Goal: Information Seeking & Learning: Learn about a topic

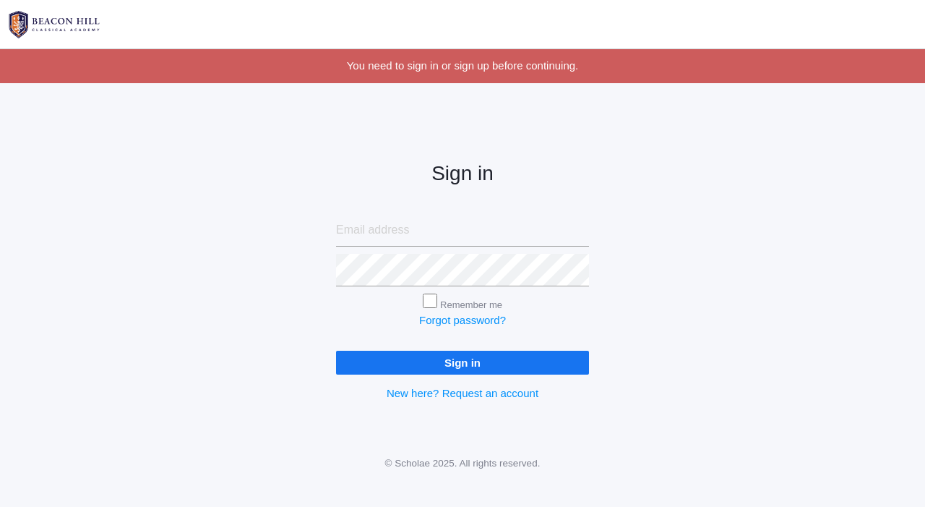
type input "[EMAIL_ADDRESS][DOMAIN_NAME]"
click at [542, 363] on input "Sign in" at bounding box center [462, 363] width 253 height 24
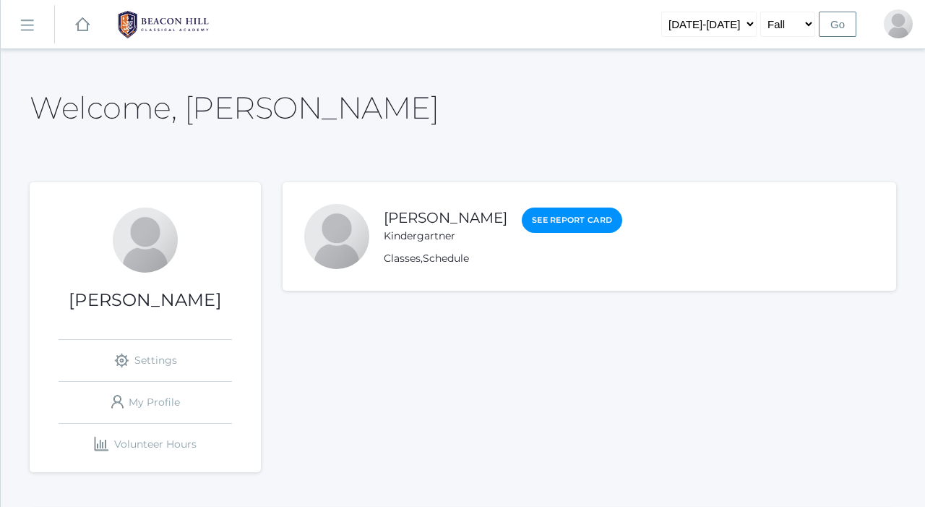
click at [544, 252] on div "Classes , Schedule" at bounding box center [503, 258] width 239 height 15
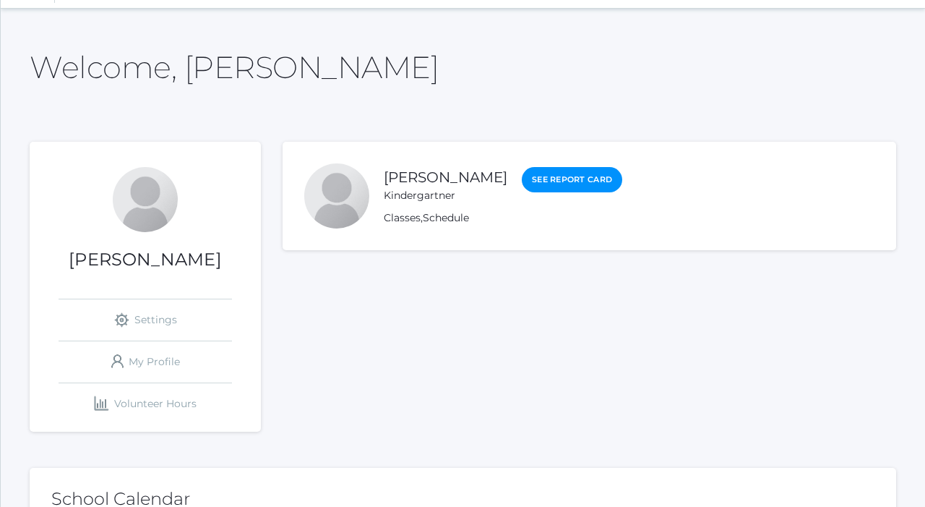
scroll to position [59, 0]
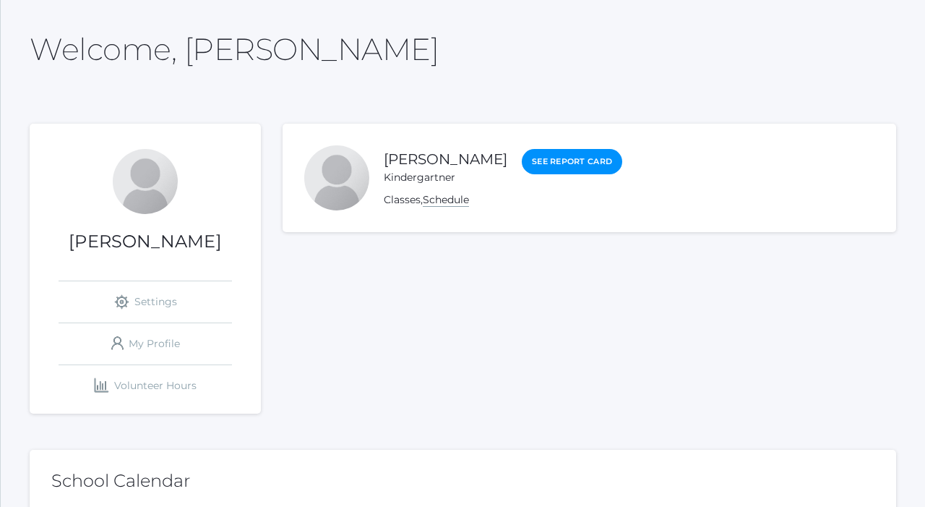
click at [454, 200] on link "Schedule" at bounding box center [446, 200] width 46 height 14
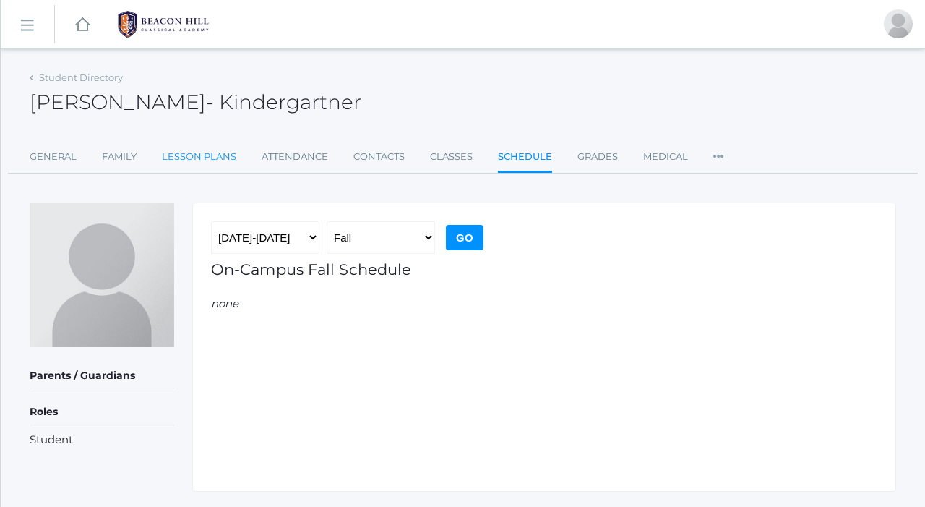
click at [181, 156] on link "Lesson Plans" at bounding box center [199, 156] width 74 height 29
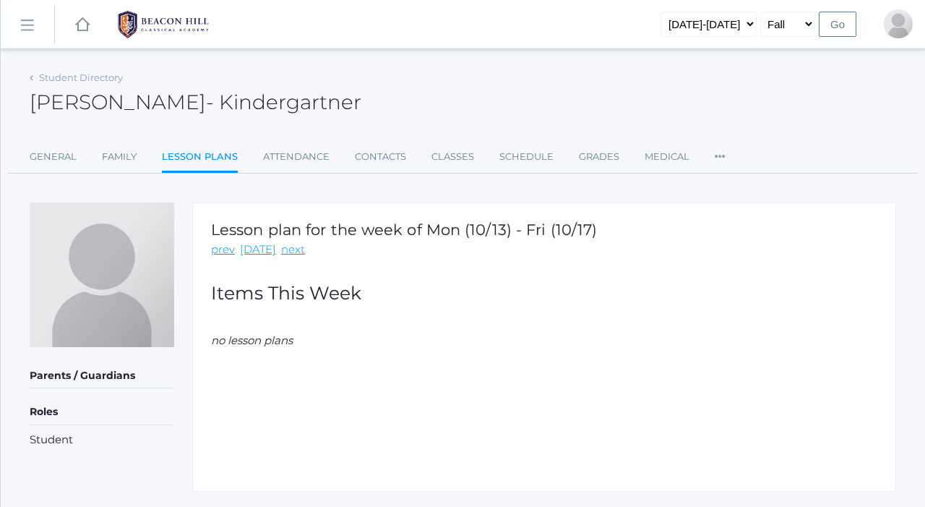
click at [385, 311] on div "Lesson plan for the week of Mon (10/13) - Fri (10/17) prev today next Items Thi…" at bounding box center [544, 346] width 704 height 289
click at [558, 318] on div "Lesson plan for the week of Mon (10/13) - Fri (10/17) prev today next Items Thi…" at bounding box center [544, 346] width 704 height 289
click at [118, 160] on link "Family" at bounding box center [119, 156] width 35 height 29
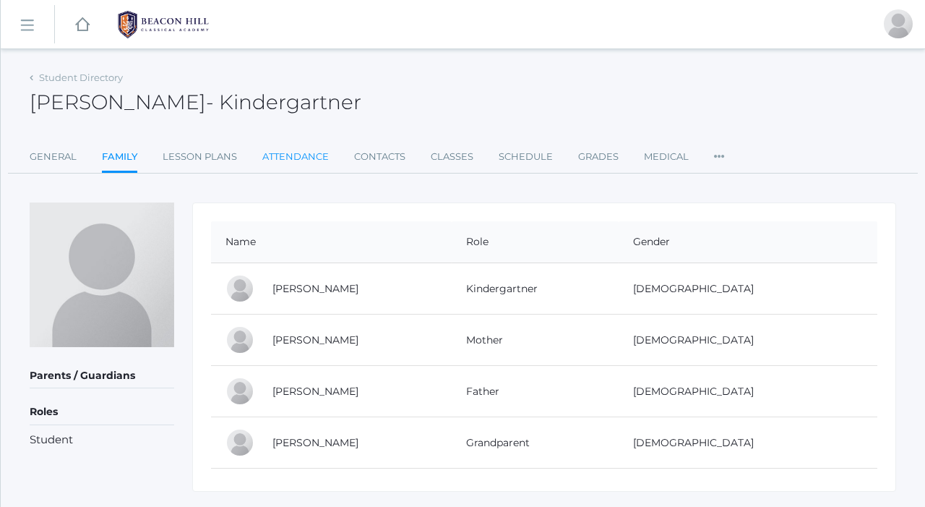
click at [295, 158] on link "Attendance" at bounding box center [295, 156] width 67 height 29
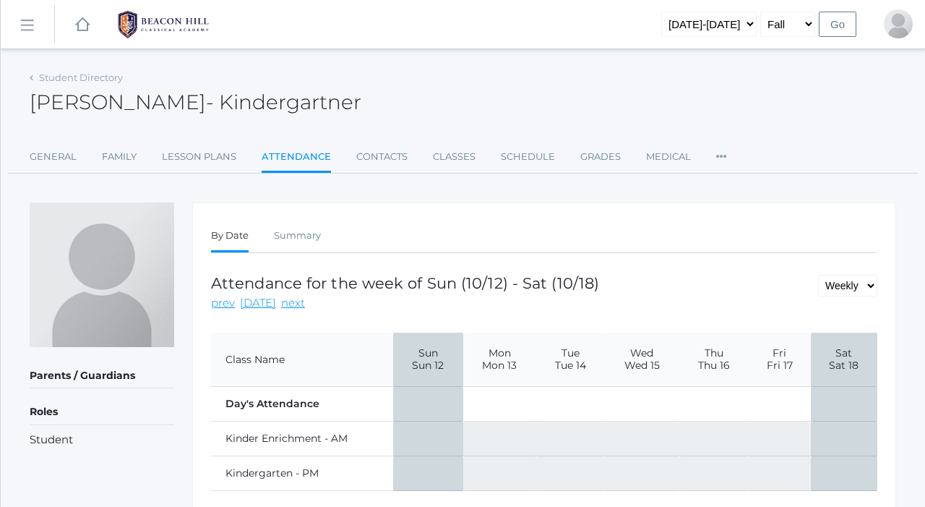
scroll to position [55, 0]
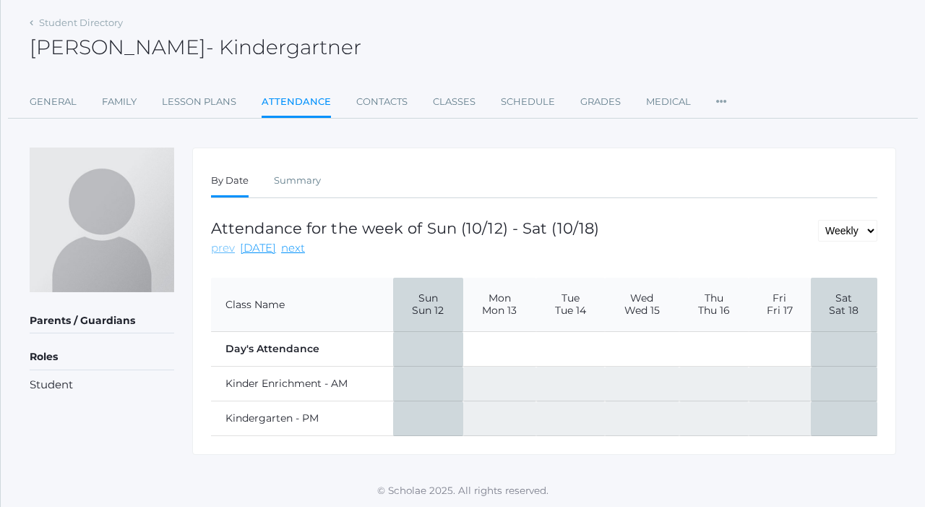
click at [220, 247] on link "prev" at bounding box center [223, 248] width 24 height 17
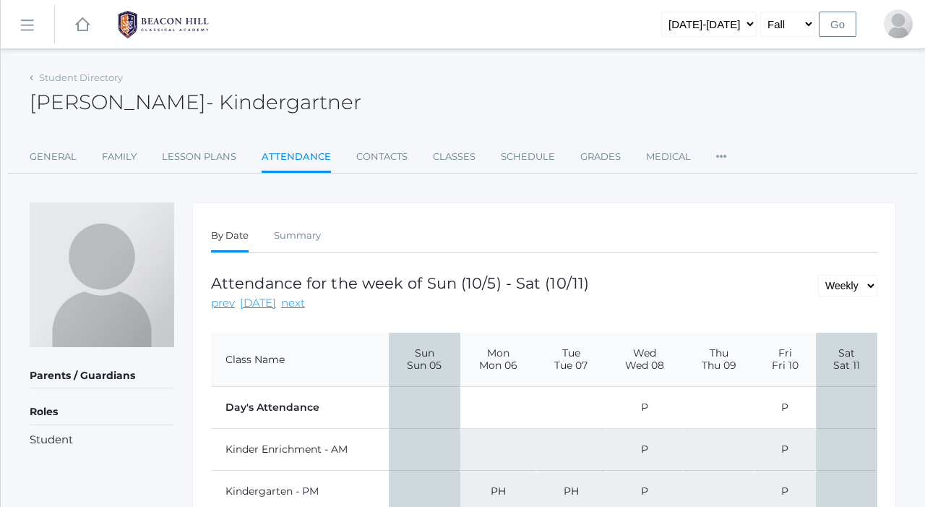
scroll to position [77, 0]
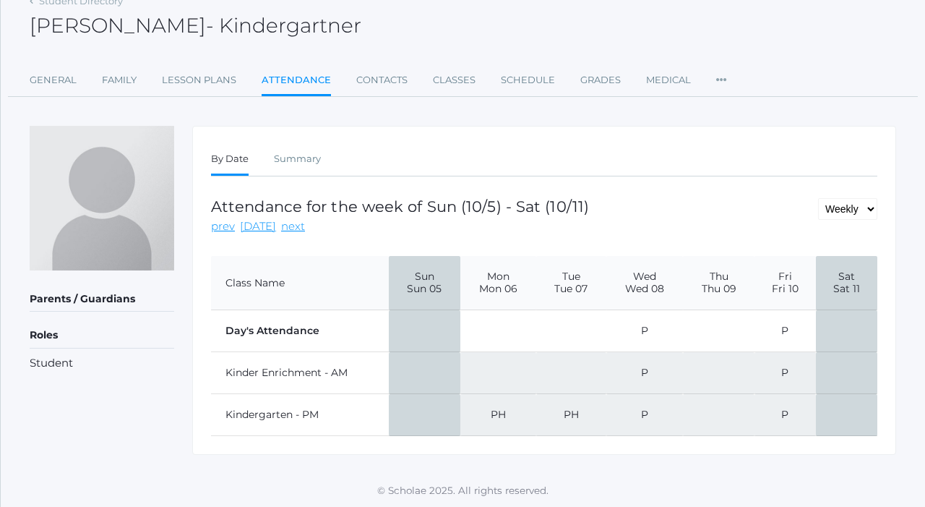
click at [501, 414] on td "PH" at bounding box center [499, 415] width 76 height 42
click at [565, 425] on td "PH" at bounding box center [570, 415] width 69 height 42
click at [672, 432] on td "P" at bounding box center [645, 415] width 77 height 42
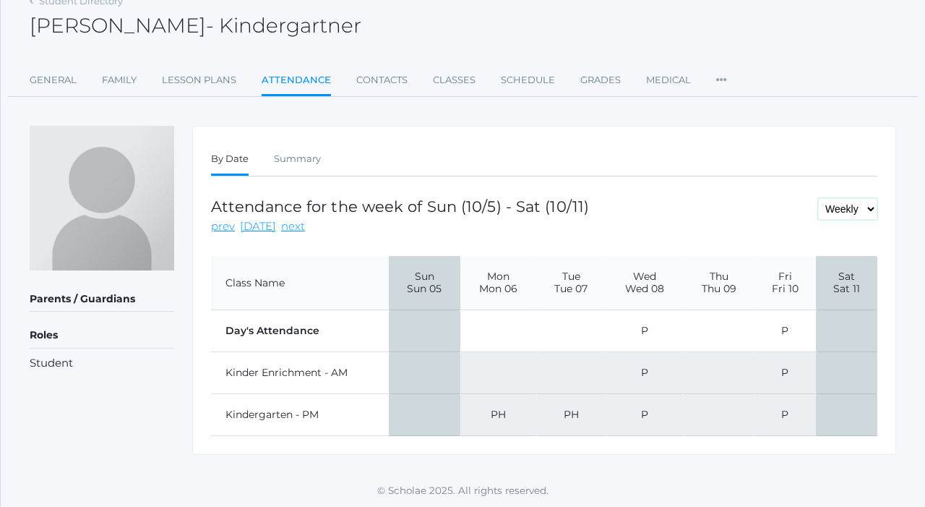
click at [861, 218] on select "Daily Weekly Monthly" at bounding box center [847, 209] width 59 height 22
select select "day"
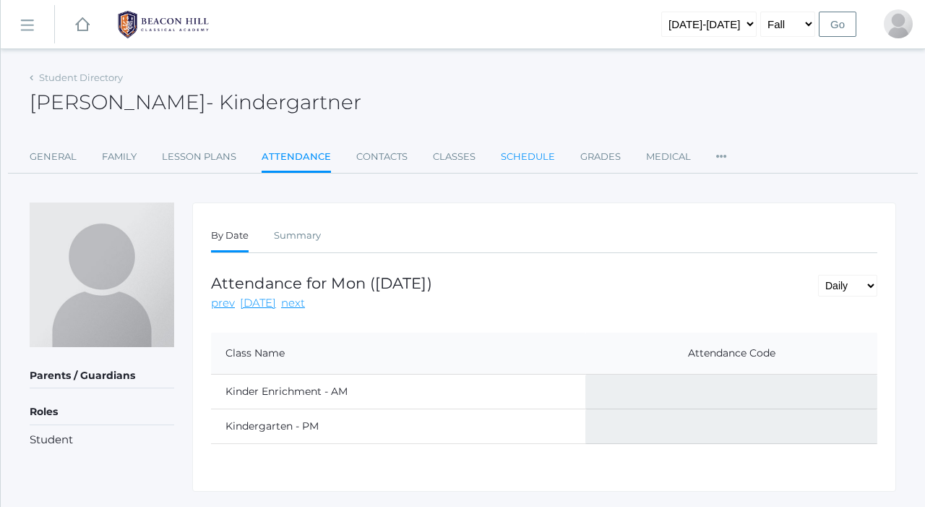
click at [528, 150] on link "Schedule" at bounding box center [528, 156] width 54 height 29
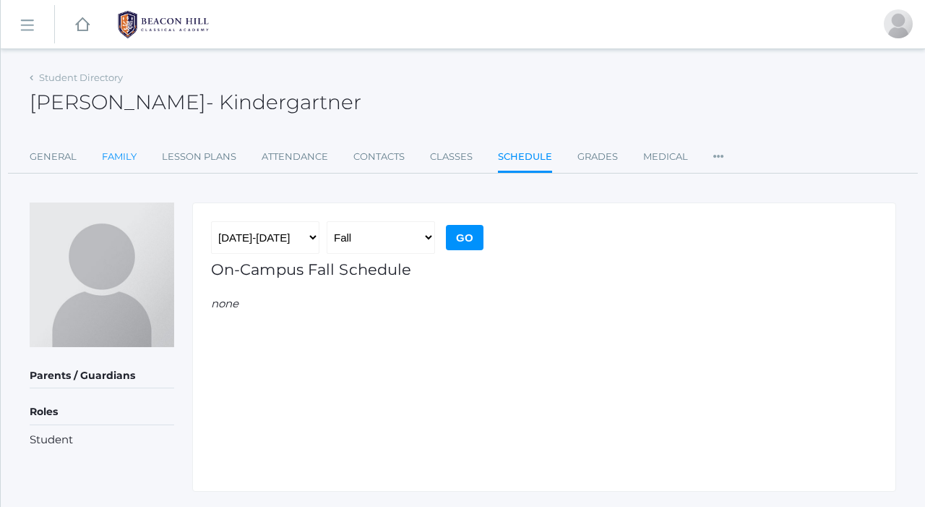
click at [134, 160] on link "Family" at bounding box center [119, 156] width 35 height 29
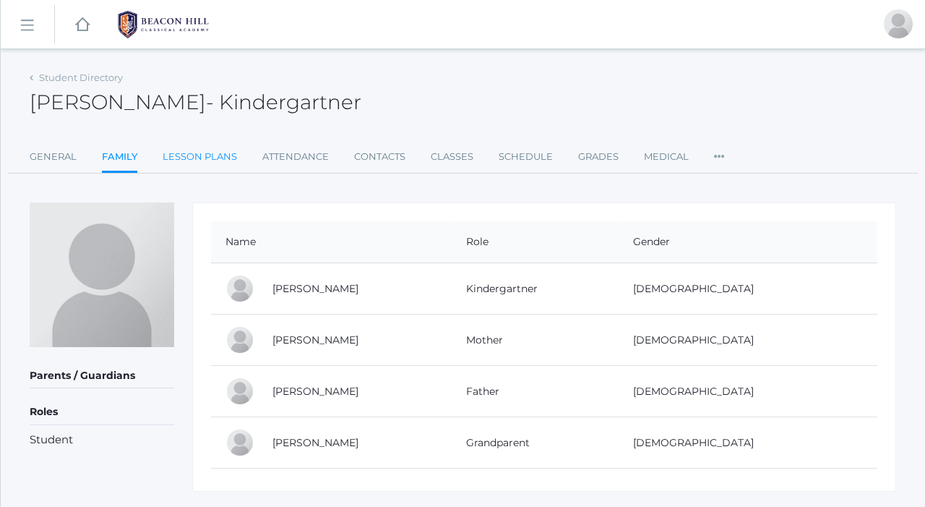
click at [204, 163] on link "Lesson Plans" at bounding box center [200, 156] width 74 height 29
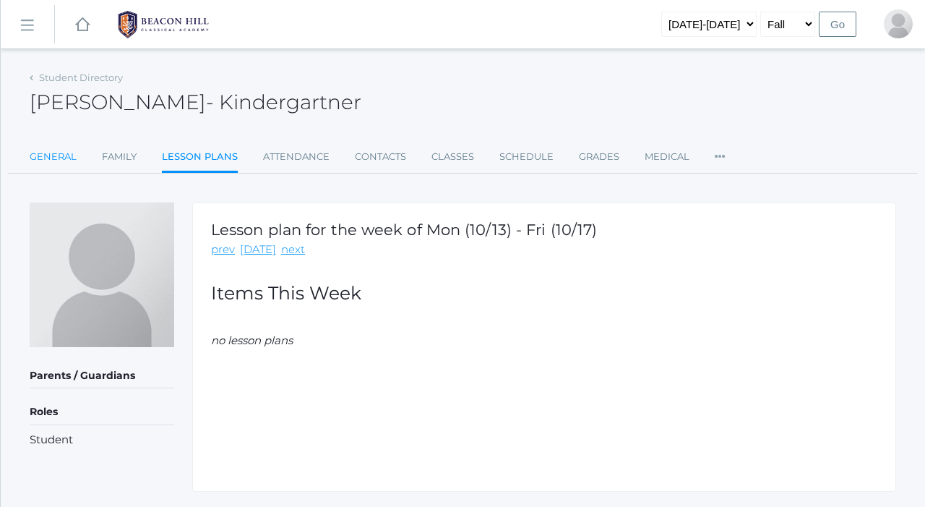
click at [51, 153] on link "General" at bounding box center [53, 156] width 47 height 29
